Goal: Check status

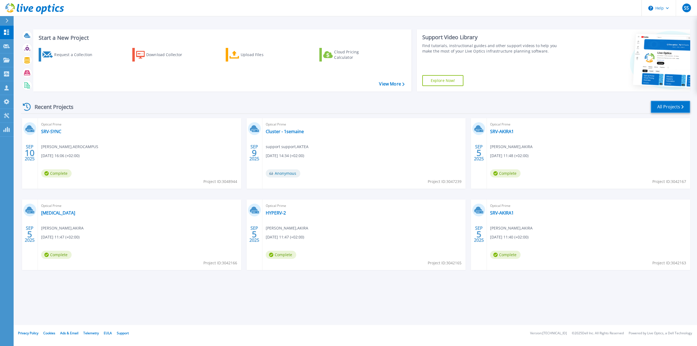
click at [666, 106] on link "All Projects" at bounding box center [670, 107] width 39 height 12
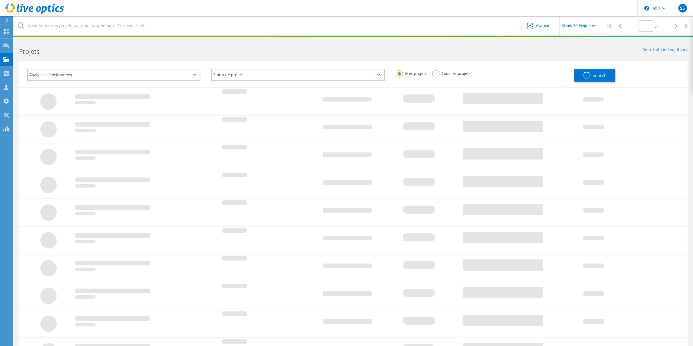
type input "1"
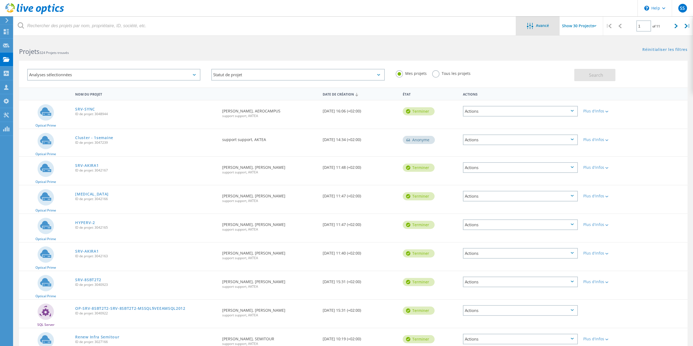
scroll to position [505, 0]
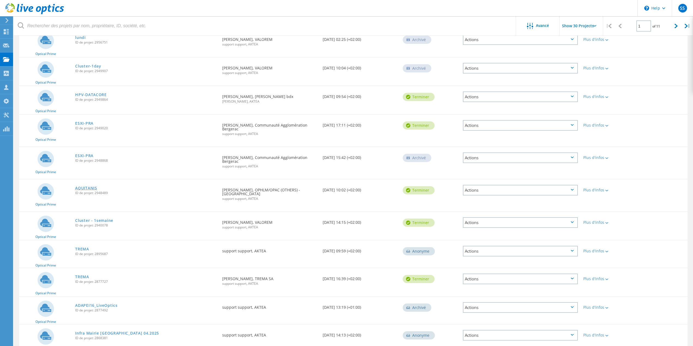
click at [86, 186] on link "AQUITANIS" at bounding box center [86, 188] width 22 height 4
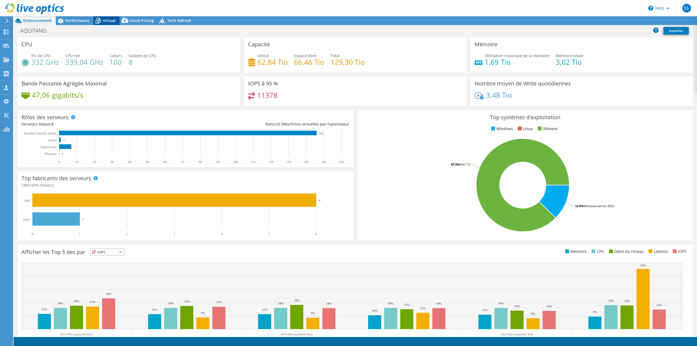
click at [108, 20] on span "Virtual" at bounding box center [109, 20] width 13 height 5
select select "USD"
